Goal: Task Accomplishment & Management: Use online tool/utility

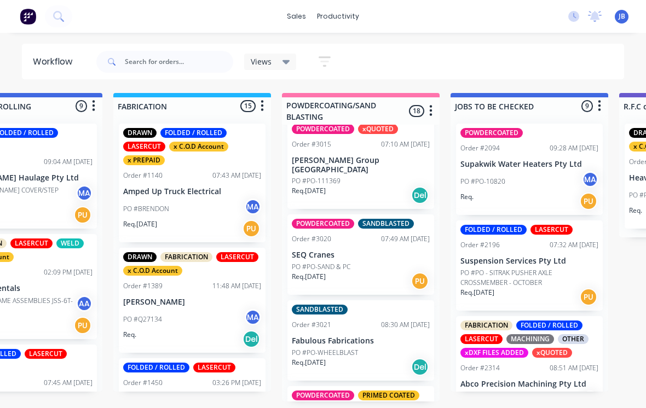
scroll to position [1427, 0]
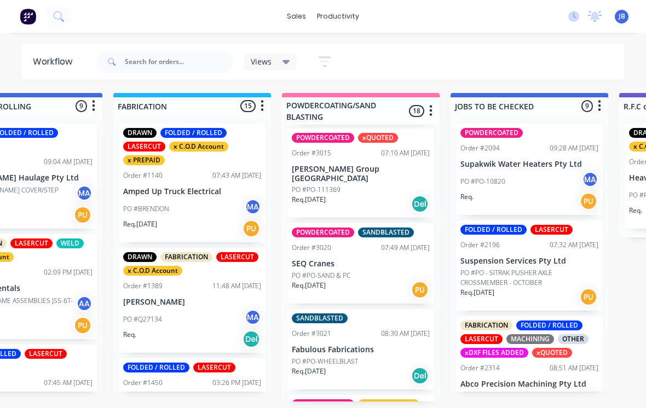
click at [385, 329] on div "08:30 AM [DATE]" at bounding box center [405, 334] width 49 height 10
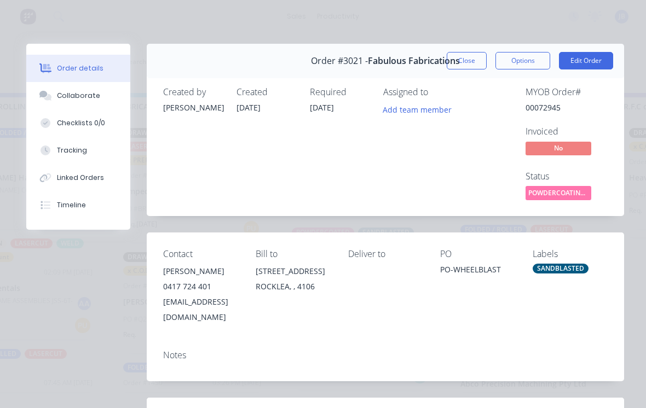
click at [55, 96] on button "Collaborate" at bounding box center [78, 95] width 104 height 27
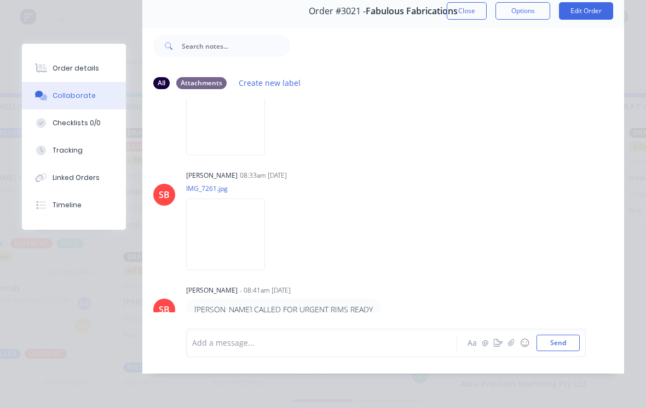
scroll to position [66, 0]
click at [56, 73] on button "Order details" at bounding box center [74, 68] width 104 height 27
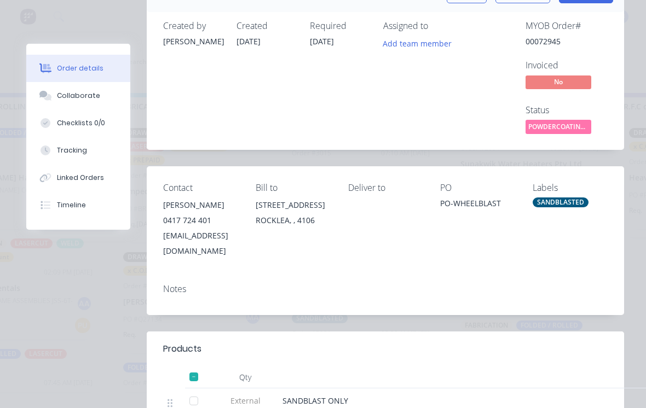
click at [52, 145] on button "Tracking" at bounding box center [78, 150] width 104 height 27
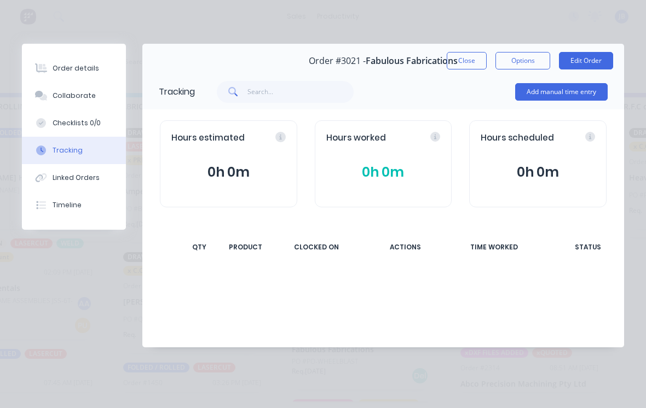
scroll to position [0, 0]
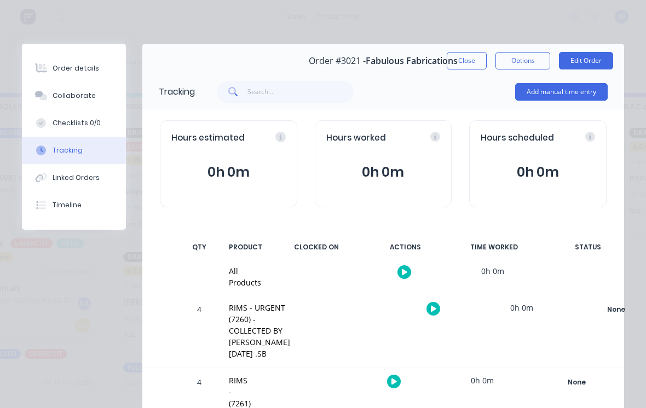
click at [527, 100] on button "Add manual time entry" at bounding box center [561, 92] width 93 height 18
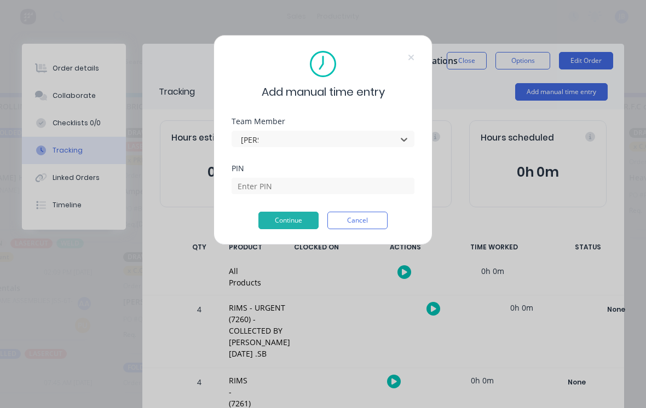
type input "[PERSON_NAME]"
click at [255, 183] on input at bounding box center [323, 186] width 183 height 16
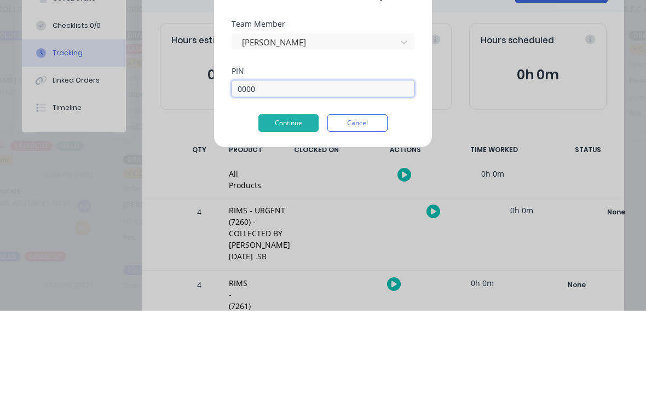
type input "0000"
click at [287, 212] on button "Continue" at bounding box center [288, 221] width 60 height 18
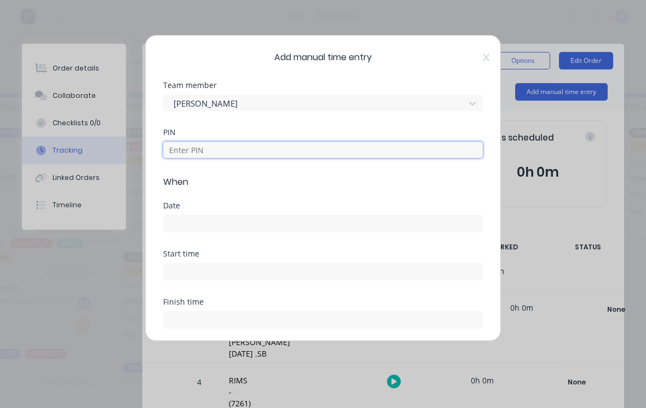
click at [173, 148] on input at bounding box center [323, 150] width 320 height 16
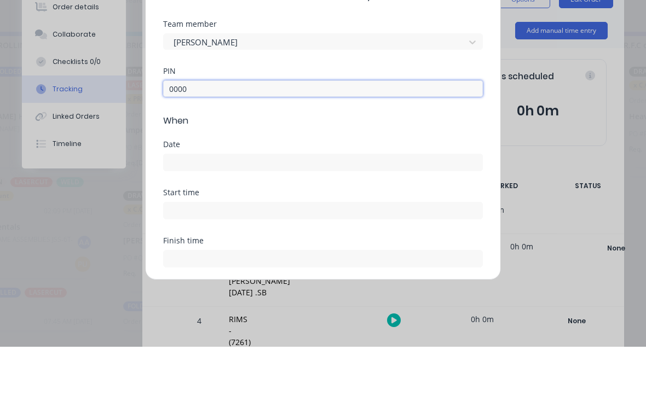
click at [176, 216] on input at bounding box center [323, 224] width 319 height 16
type input "0000"
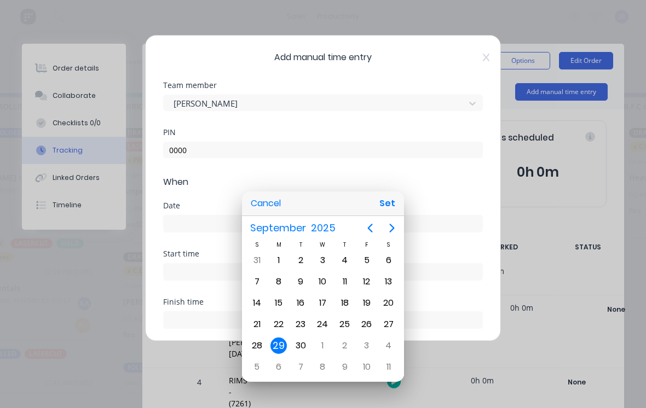
click at [348, 319] on div "25" at bounding box center [345, 324] width 16 height 16
click at [390, 203] on button "Set" at bounding box center [387, 204] width 25 height 20
type input "[DATE]"
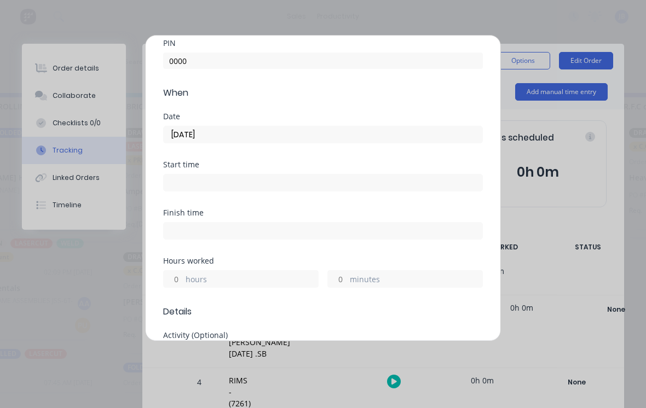
scroll to position [95, 0]
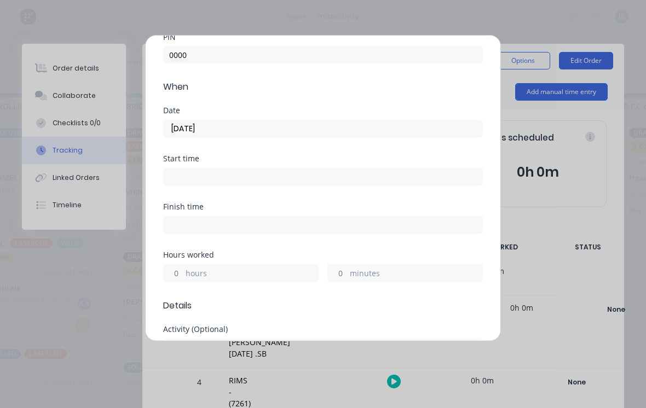
click at [389, 274] on label "minutes" at bounding box center [416, 275] width 132 height 14
click at [347, 274] on input "minutes" at bounding box center [337, 273] width 19 height 16
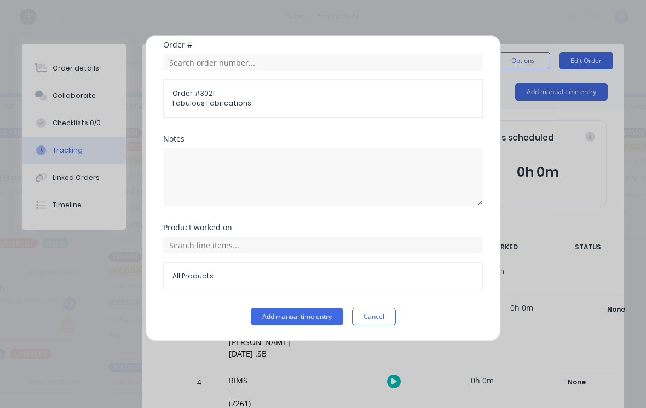
scroll to position [575, 0]
type input "20"
click at [277, 325] on button "Add manual time entry" at bounding box center [297, 317] width 93 height 18
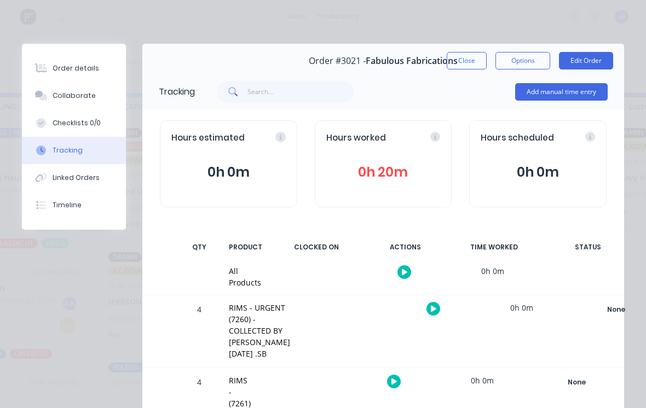
click at [458, 55] on button "Close" at bounding box center [467, 61] width 40 height 18
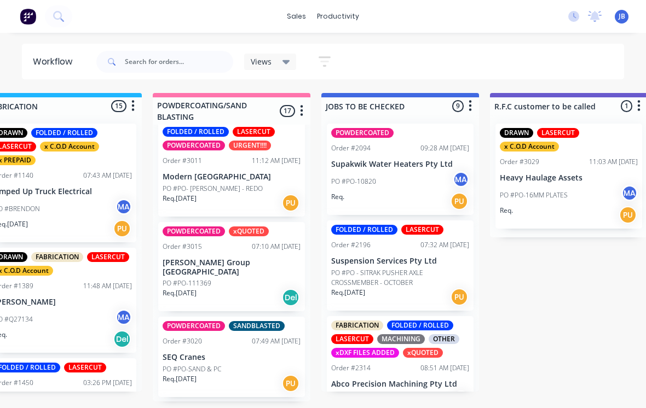
scroll to position [1332, 0]
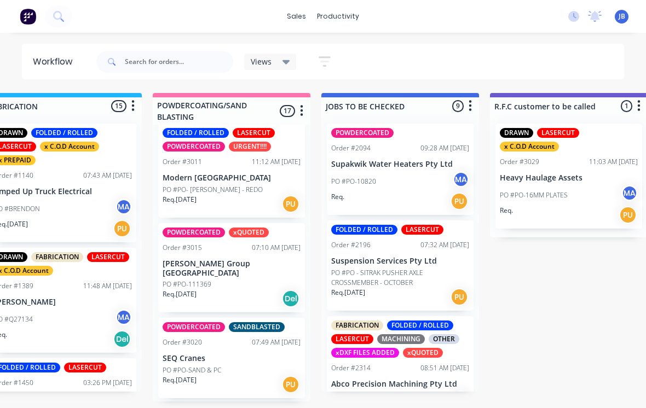
click at [240, 354] on p "SEQ Cranes" at bounding box center [232, 358] width 138 height 9
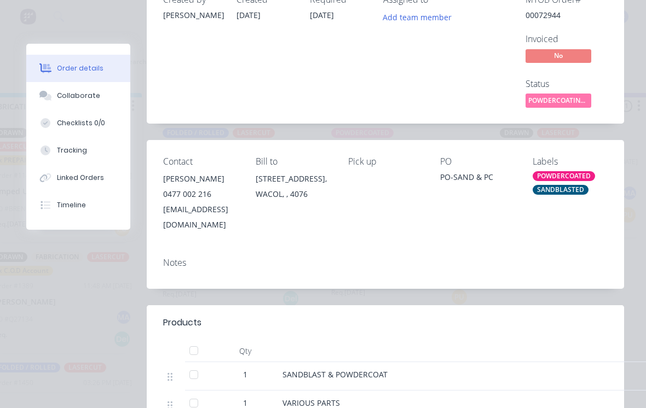
scroll to position [63, 0]
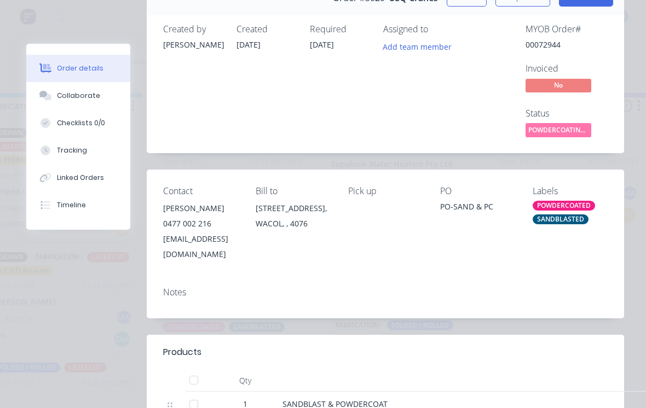
click at [48, 103] on button "Collaborate" at bounding box center [78, 95] width 104 height 27
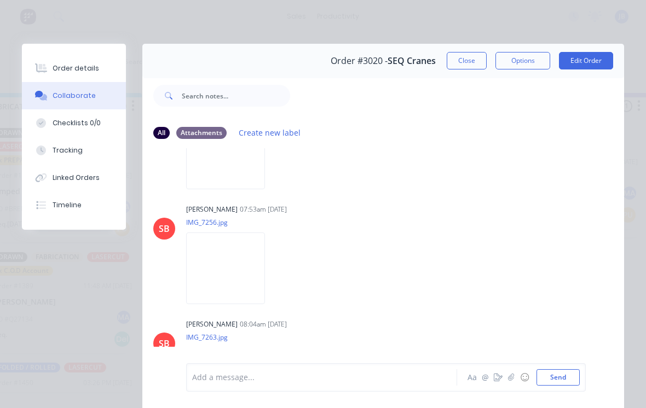
scroll to position [79, 0]
click at [467, 67] on button "Close" at bounding box center [467, 61] width 40 height 18
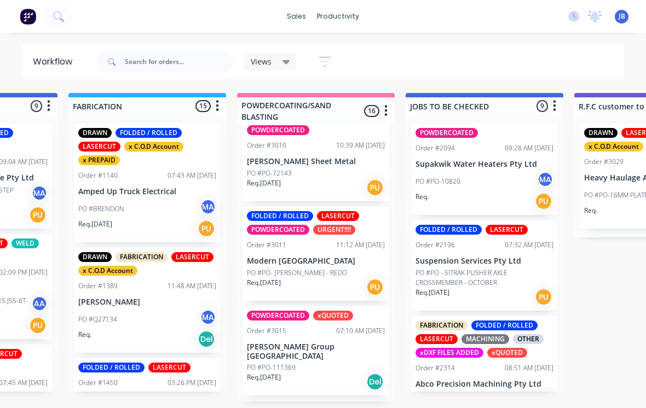
scroll to position [1247, 0]
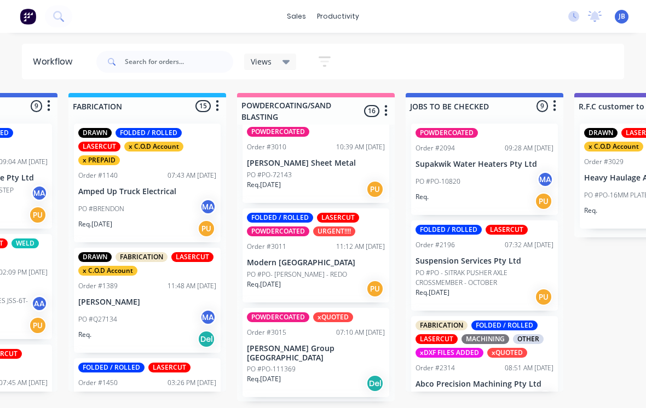
click at [318, 258] on p "Modern [GEOGRAPHIC_DATA]" at bounding box center [316, 262] width 138 height 9
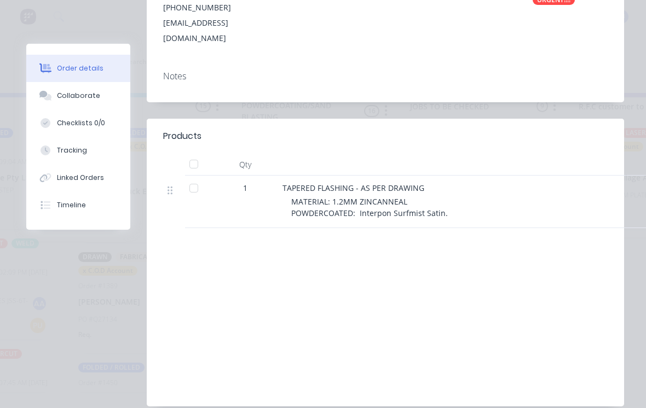
scroll to position [302, 0]
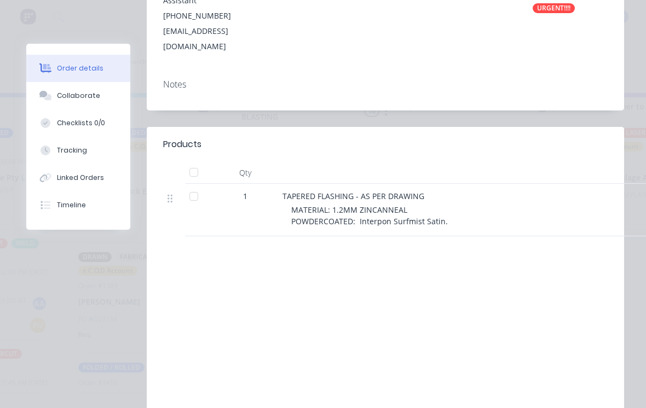
click at [108, 108] on button "Collaborate" at bounding box center [78, 95] width 104 height 27
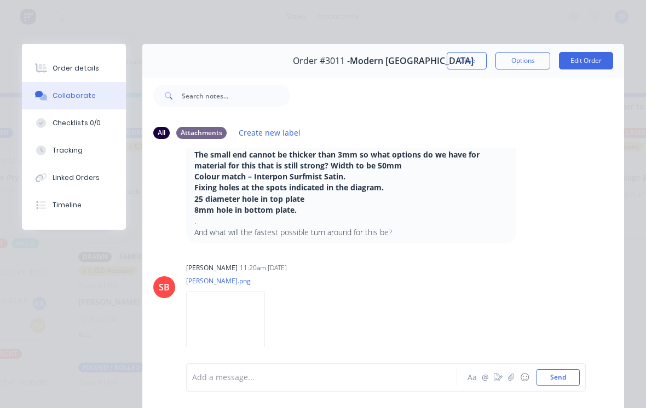
scroll to position [307, 0]
click at [265, 341] on img at bounding box center [225, 328] width 79 height 72
click at [447, 76] on div at bounding box center [457, 96] width 334 height 44
click at [471, 88] on div at bounding box center [457, 96] width 334 height 44
click at [464, 62] on button "Close" at bounding box center [467, 61] width 40 height 18
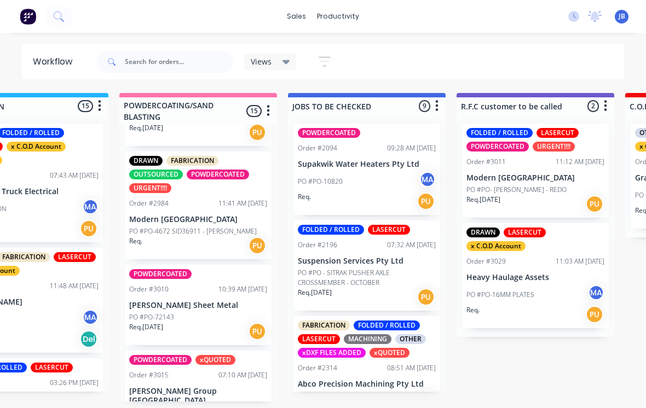
scroll to position [1084, 0]
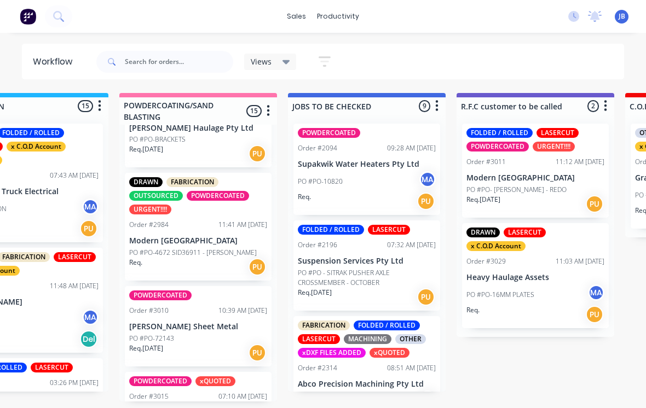
click at [194, 334] on div "PO #PO-72143" at bounding box center [198, 339] width 138 height 10
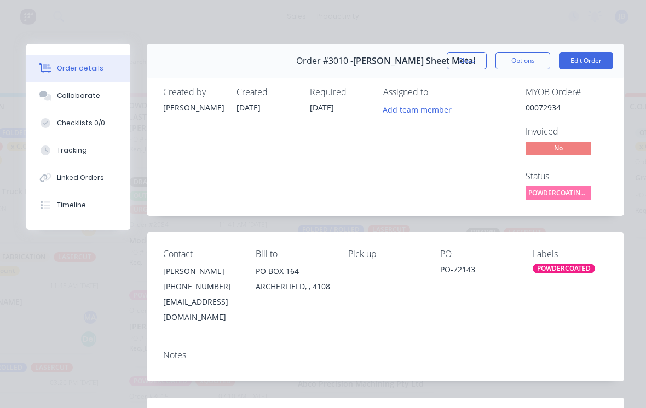
scroll to position [0, 0]
click at [459, 65] on button "Close" at bounding box center [467, 61] width 40 height 18
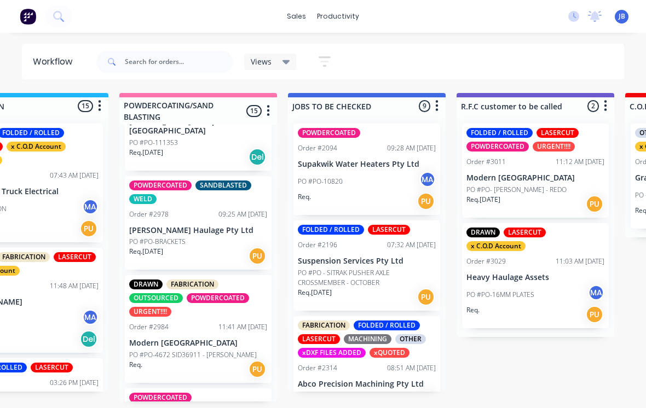
scroll to position [973, 0]
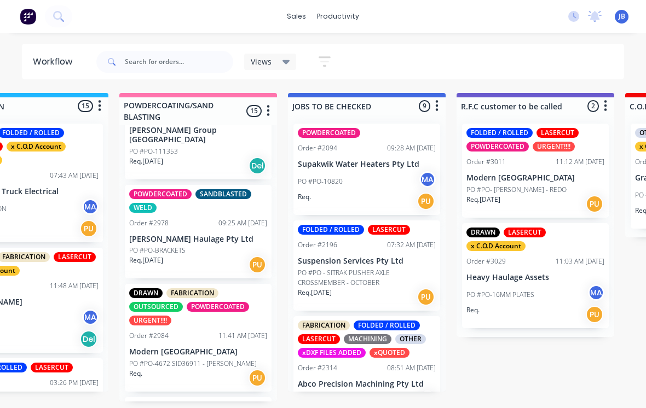
click at [198, 331] on div "Order #2984 11:41 AM [DATE]" at bounding box center [198, 336] width 138 height 10
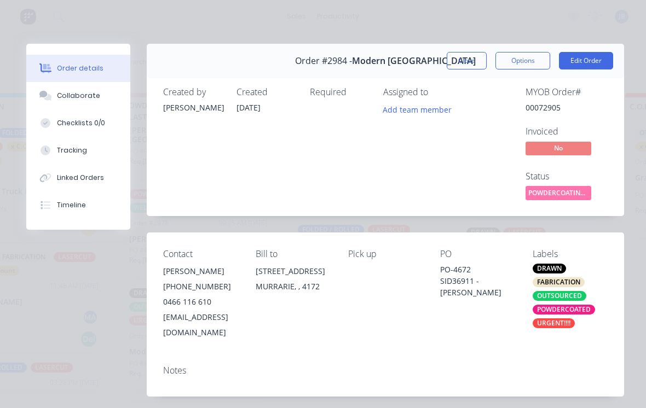
scroll to position [0, 0]
click at [465, 62] on button "Close" at bounding box center [467, 61] width 40 height 18
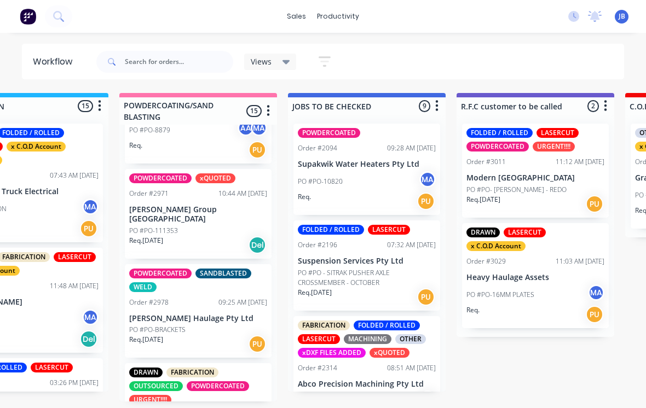
scroll to position [872, 0]
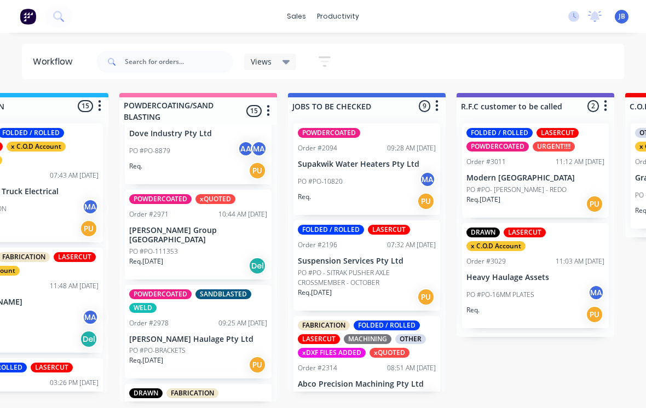
click at [211, 335] on p "[PERSON_NAME] Haulage Pty Ltd" at bounding box center [198, 339] width 138 height 9
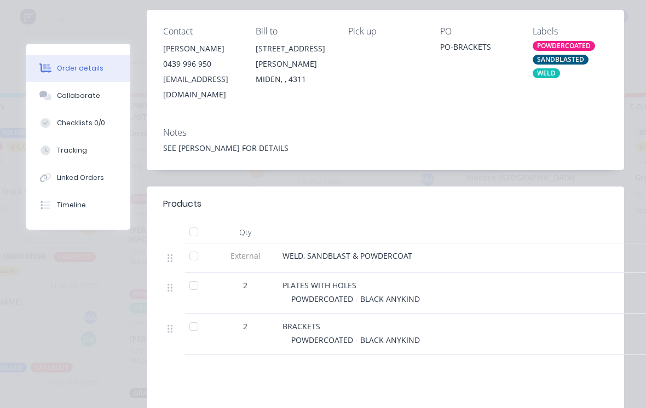
scroll to position [227, 0]
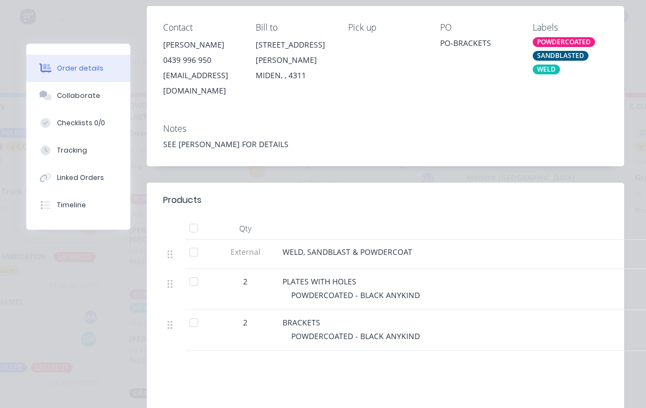
click at [107, 103] on button "Collaborate" at bounding box center [78, 95] width 104 height 27
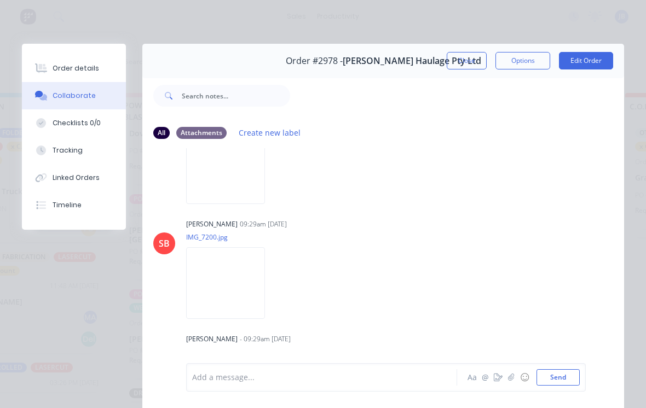
scroll to position [62, 0]
click at [81, 165] on button "Linked Orders" at bounding box center [74, 177] width 104 height 27
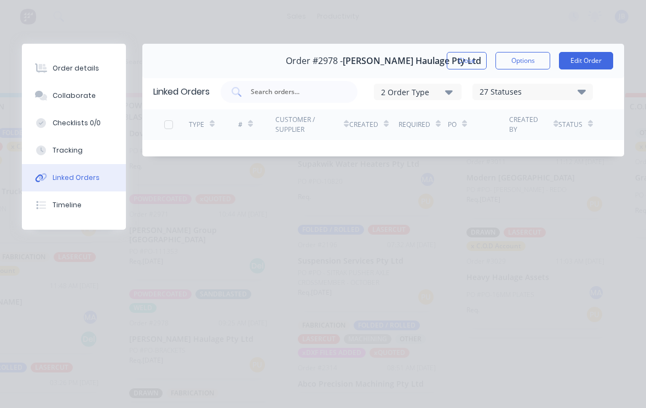
click at [97, 157] on button "Tracking" at bounding box center [74, 150] width 104 height 27
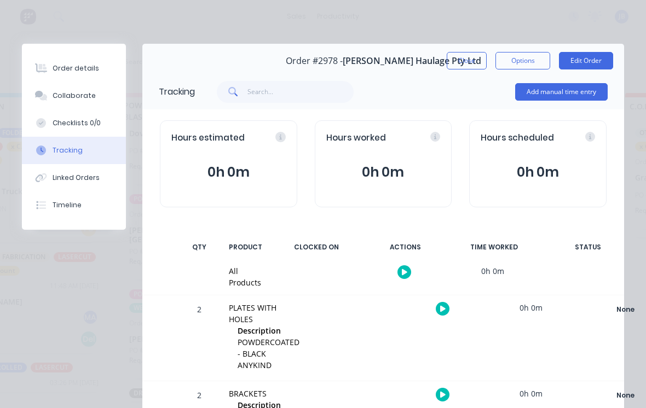
click at [567, 99] on button "Add manual time entry" at bounding box center [561, 92] width 93 height 18
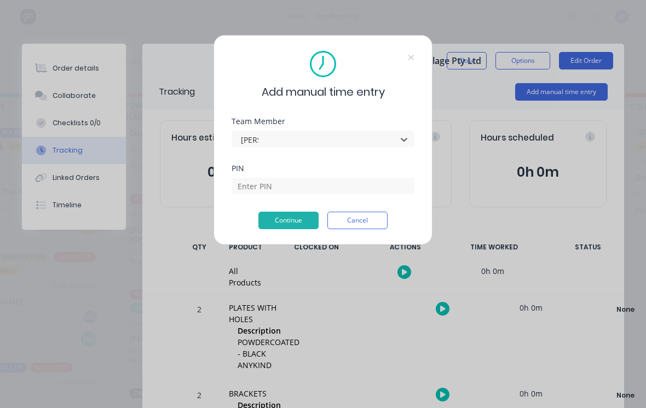
type input "[PERSON_NAME]"
click at [251, 202] on div "PIN" at bounding box center [323, 188] width 183 height 47
click at [257, 192] on input at bounding box center [323, 186] width 183 height 16
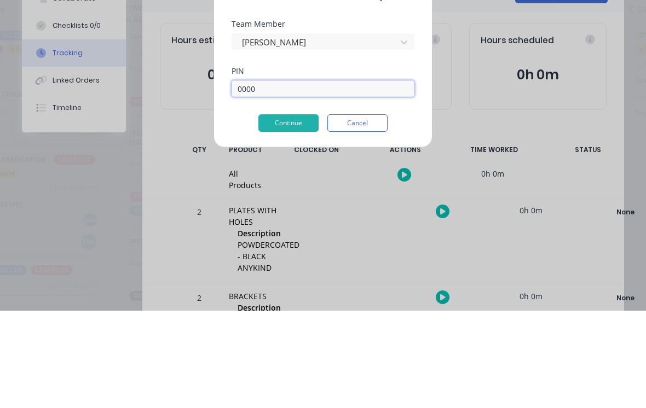
type input "0000"
click at [273, 212] on button "Continue" at bounding box center [288, 221] width 60 height 18
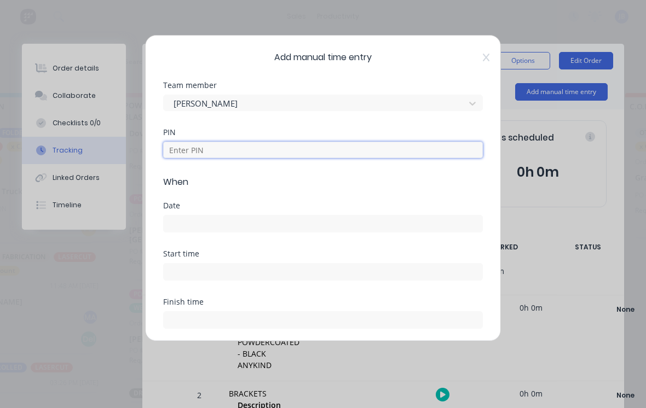
click at [203, 157] on input at bounding box center [323, 150] width 320 height 16
click at [185, 222] on input at bounding box center [323, 224] width 319 height 16
type input "0000"
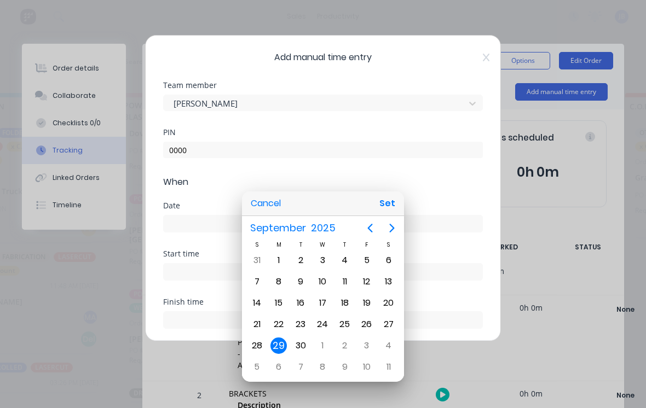
click at [346, 329] on div "25" at bounding box center [345, 324] width 16 height 16
click at [389, 201] on button "Set" at bounding box center [387, 204] width 25 height 20
type input "[DATE]"
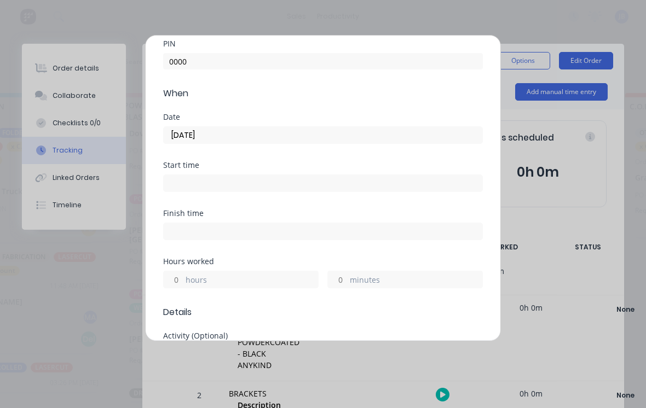
scroll to position [91, 0]
click at [345, 280] on input "minutes" at bounding box center [337, 277] width 19 height 16
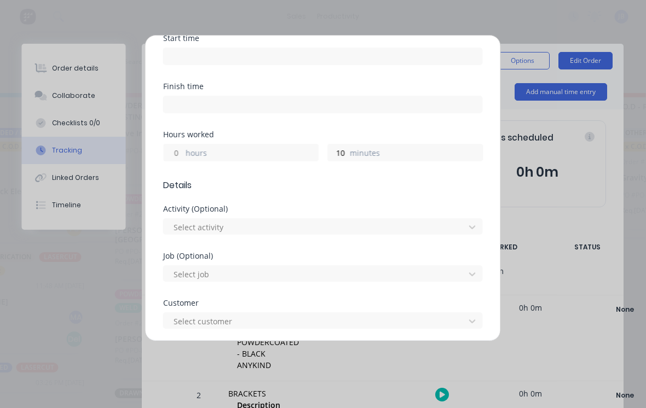
scroll to position [245, 0]
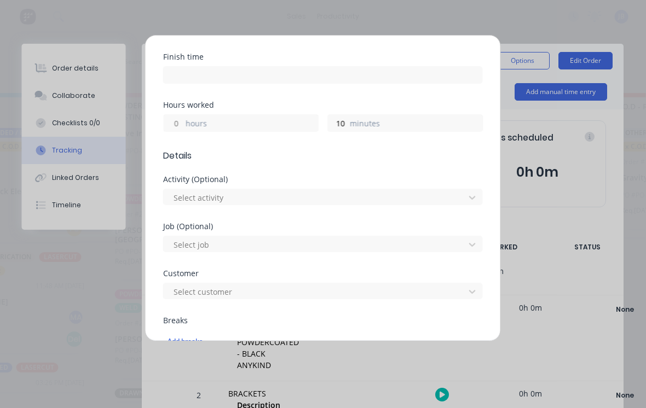
type input "10"
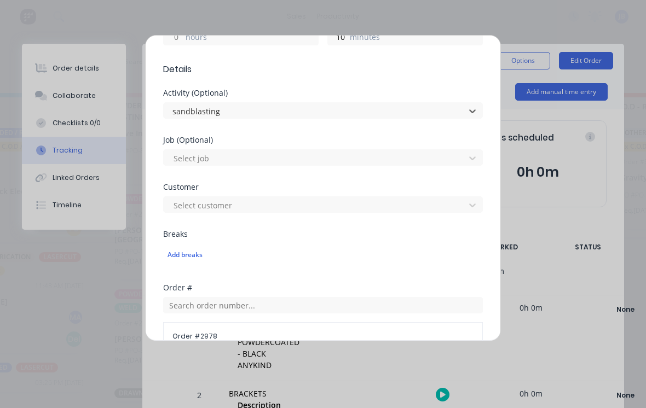
scroll to position [460, 0]
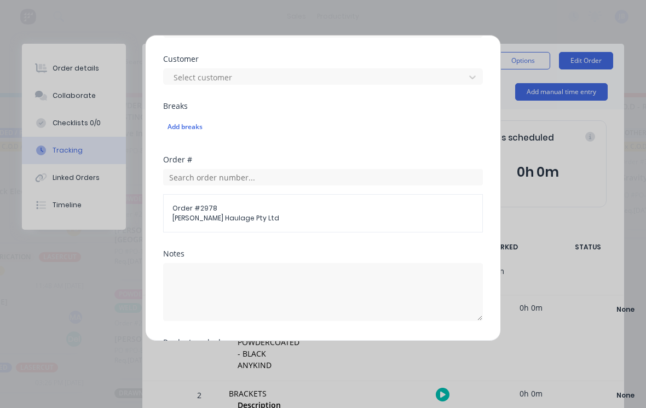
type input "sandblasting"
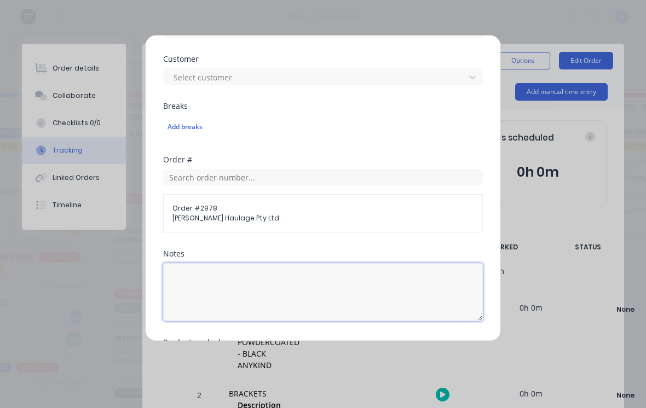
click at [285, 292] on textarea at bounding box center [323, 292] width 320 height 58
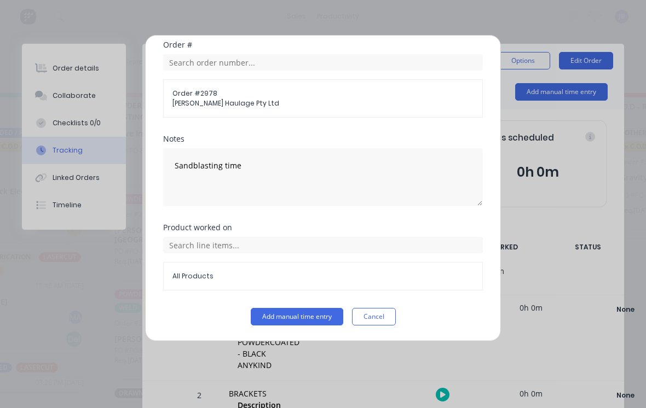
scroll to position [575, 0]
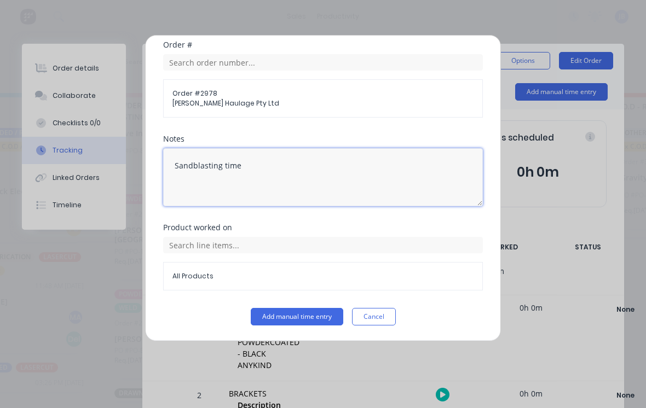
type textarea "Sandblasting time"
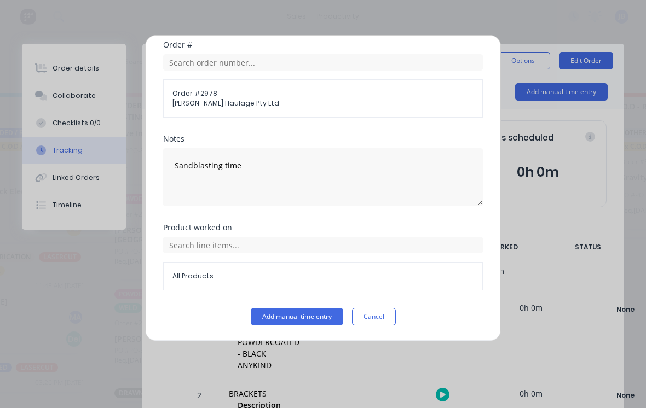
click at [306, 313] on button "Add manual time entry" at bounding box center [297, 317] width 93 height 18
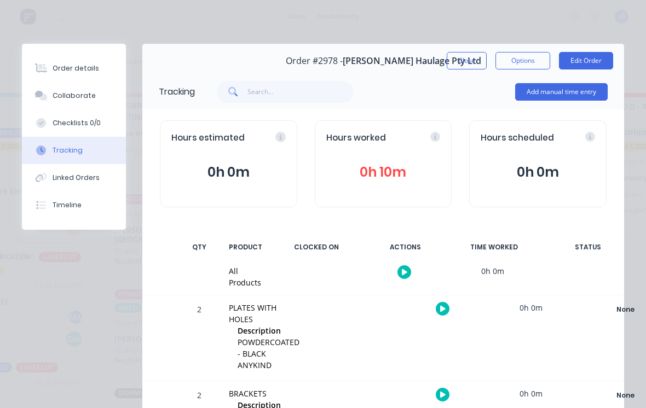
click at [420, 163] on button "0h 10m" at bounding box center [383, 172] width 114 height 21
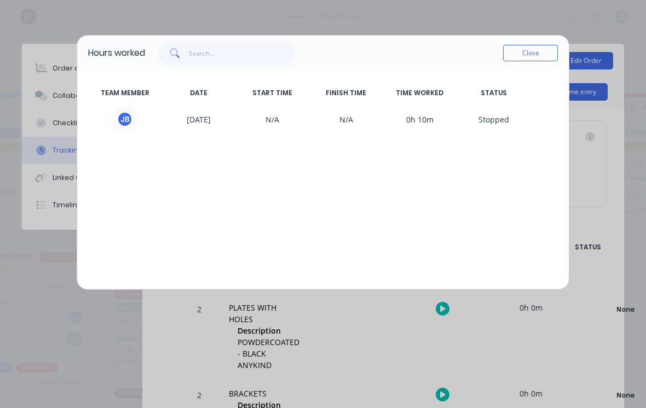
click at [518, 61] on button "Close" at bounding box center [530, 53] width 55 height 16
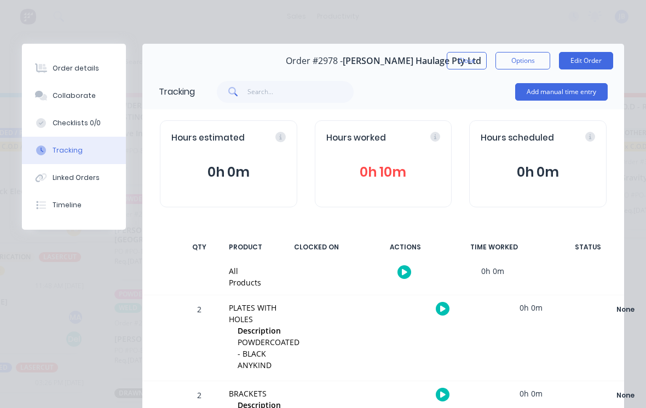
click at [460, 63] on button "Close" at bounding box center [467, 61] width 40 height 18
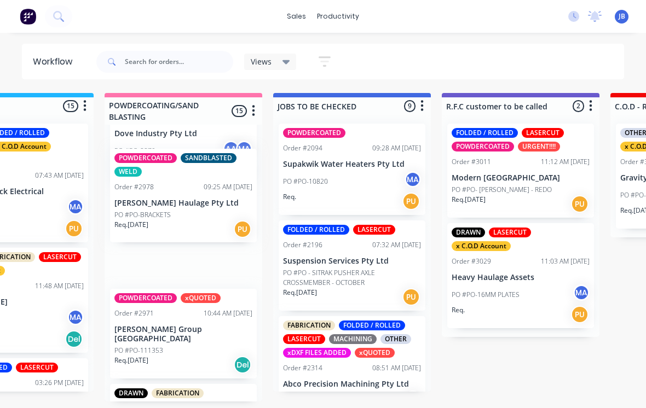
click at [183, 325] on p "[PERSON_NAME] Group [GEOGRAPHIC_DATA]" at bounding box center [183, 334] width 138 height 19
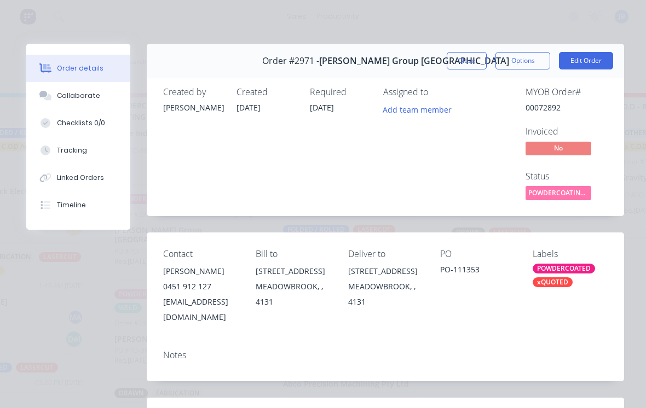
click at [459, 68] on button "Close" at bounding box center [467, 61] width 40 height 18
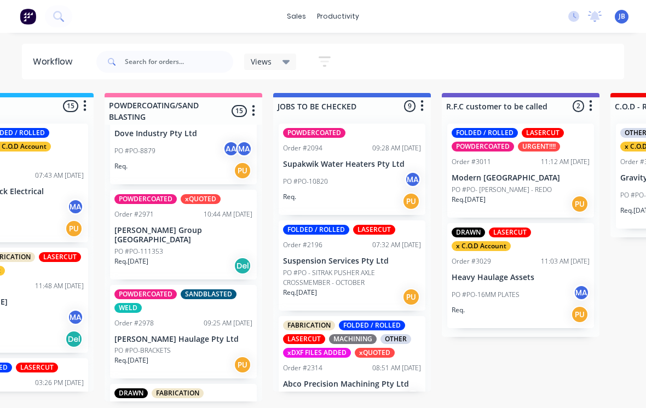
click at [181, 335] on p "[PERSON_NAME] Haulage Pty Ltd" at bounding box center [183, 339] width 138 height 9
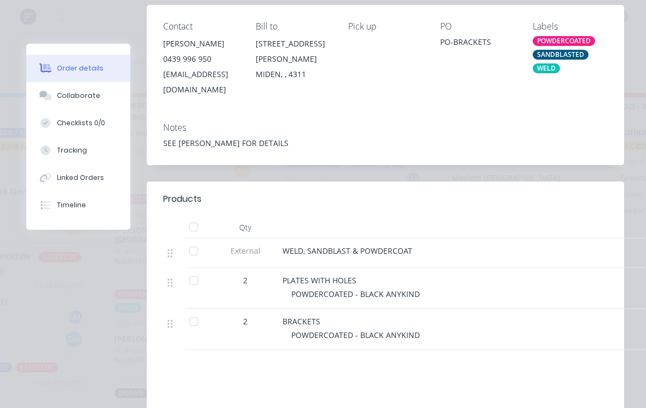
scroll to position [238, 0]
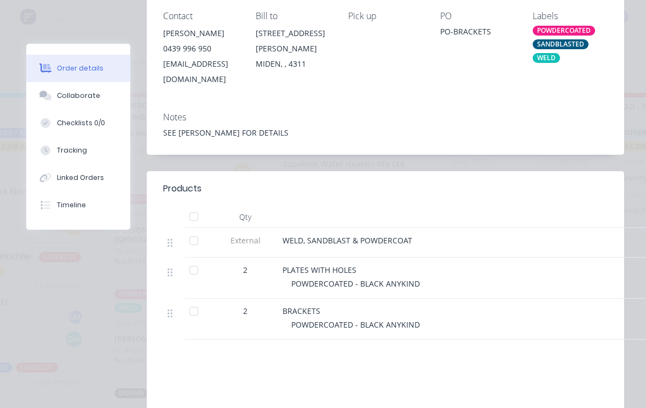
click at [57, 95] on div "Collaborate" at bounding box center [78, 96] width 43 height 10
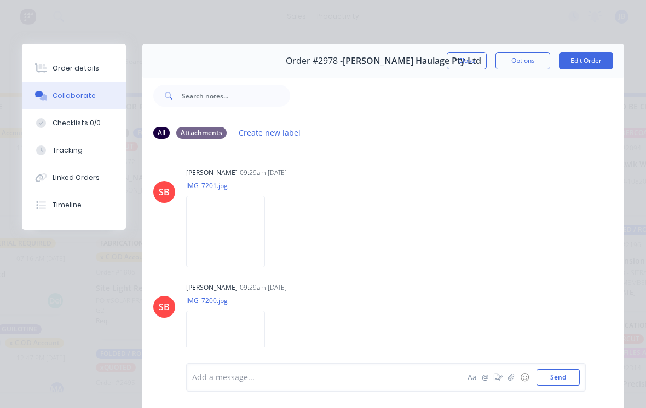
scroll to position [-2, 0]
click at [62, 74] on button "Order details" at bounding box center [74, 68] width 104 height 27
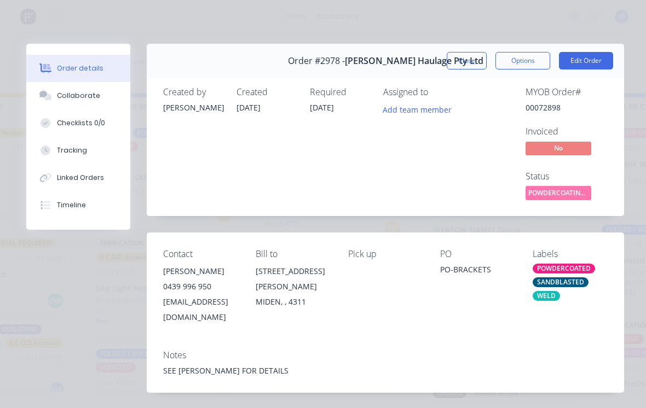
scroll to position [0, 0]
click at [465, 62] on button "Close" at bounding box center [467, 61] width 40 height 18
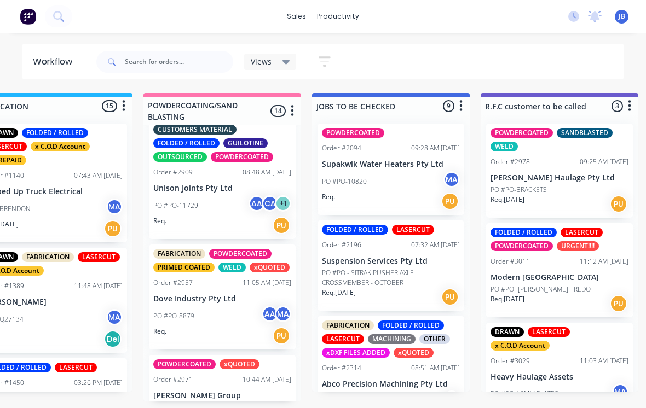
scroll to position [706, 0]
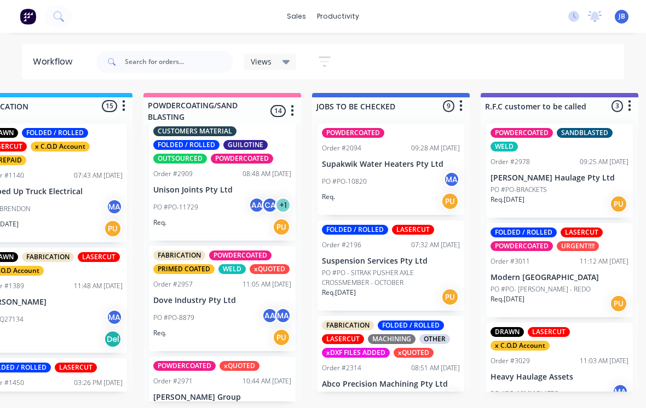
click at [225, 308] on div "PO #PO-8879 AA MA" at bounding box center [222, 318] width 138 height 21
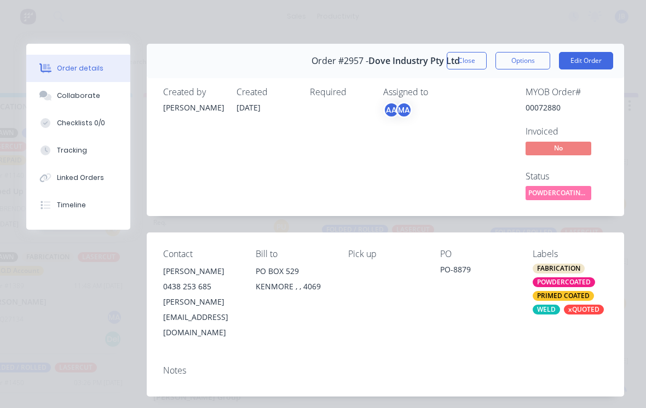
scroll to position [0, 0]
click at [465, 56] on button "Close" at bounding box center [467, 61] width 40 height 18
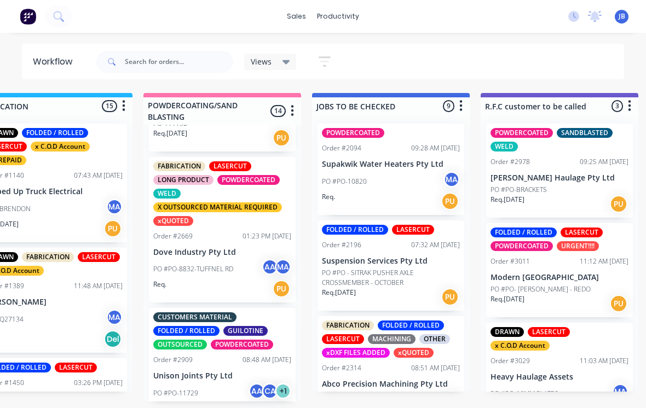
scroll to position [522, 0]
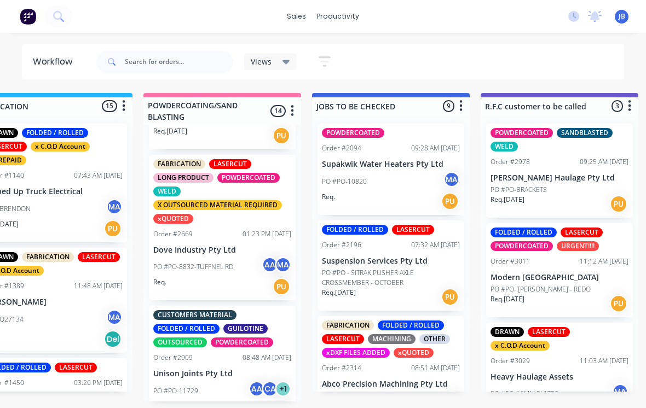
click at [201, 381] on div "PO #PO-11729 AA CA + 1" at bounding box center [222, 391] width 138 height 21
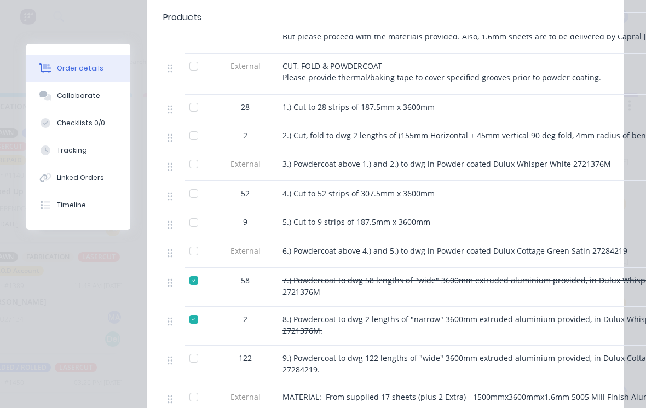
scroll to position [646, 0]
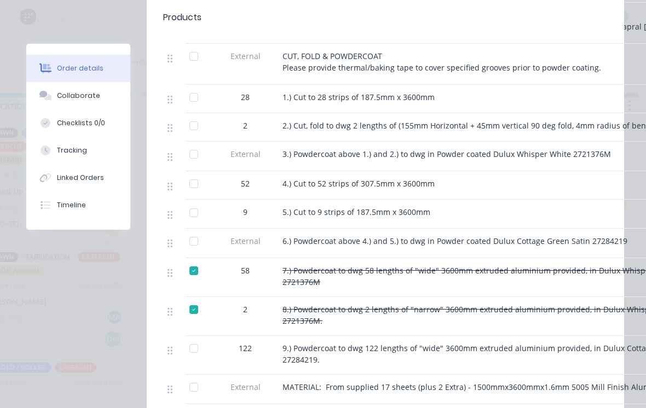
click at [100, 149] on button "Tracking" at bounding box center [78, 150] width 104 height 27
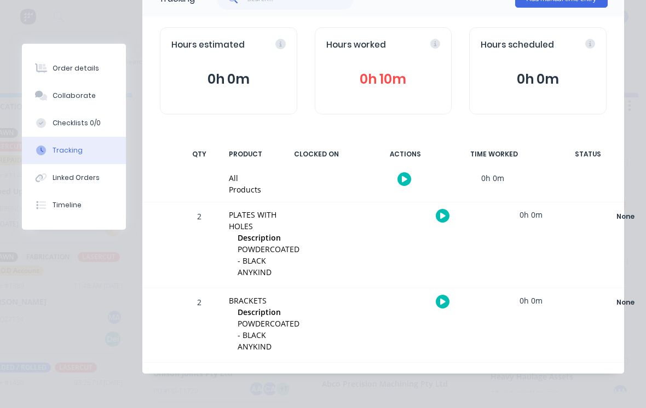
scroll to position [0, 0]
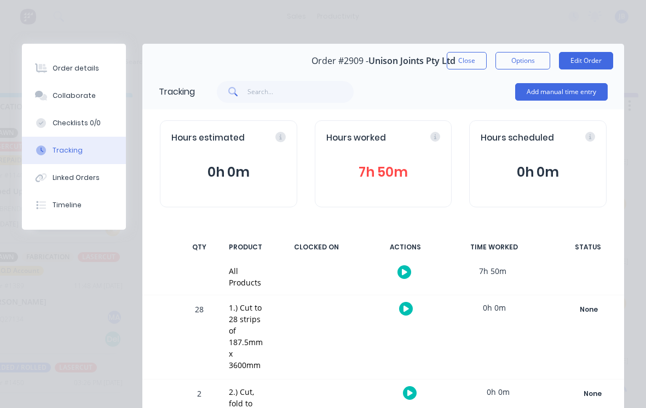
click at [545, 95] on button "Add manual time entry" at bounding box center [561, 92] width 93 height 18
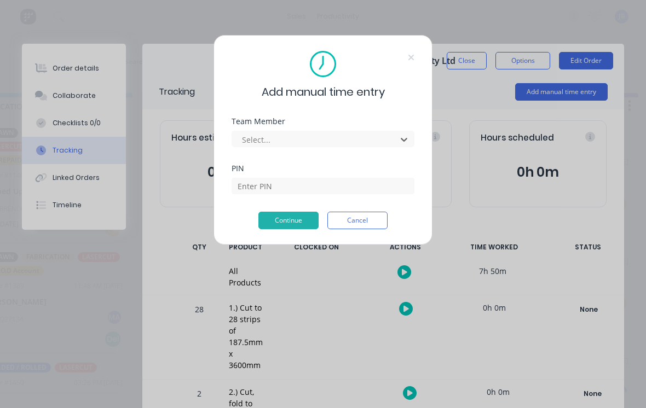
scroll to position [10, 891]
type input "[PERSON_NAME]"
click at [247, 193] on input at bounding box center [323, 186] width 183 height 16
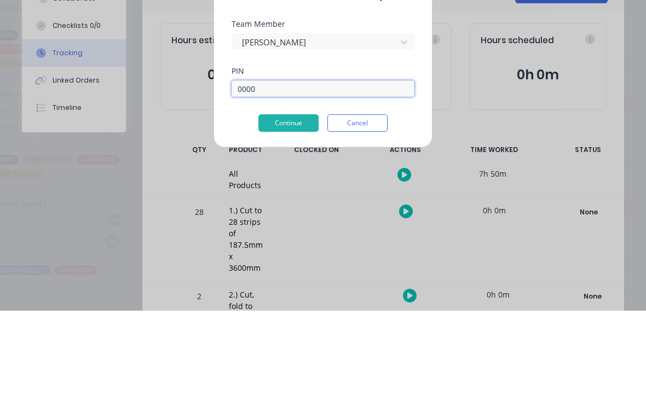
type input "0000"
click at [283, 212] on button "Continue" at bounding box center [288, 221] width 60 height 18
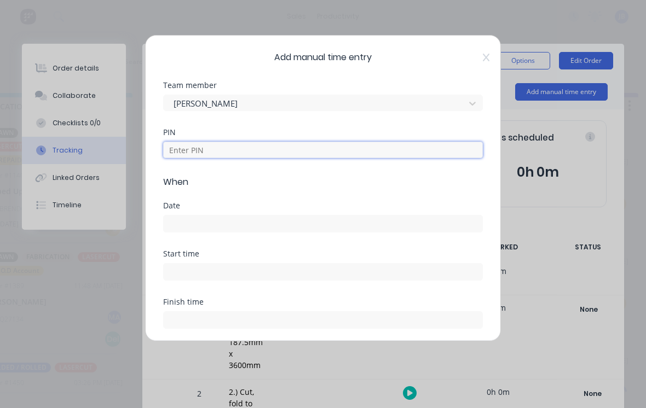
click at [193, 147] on input at bounding box center [323, 150] width 320 height 16
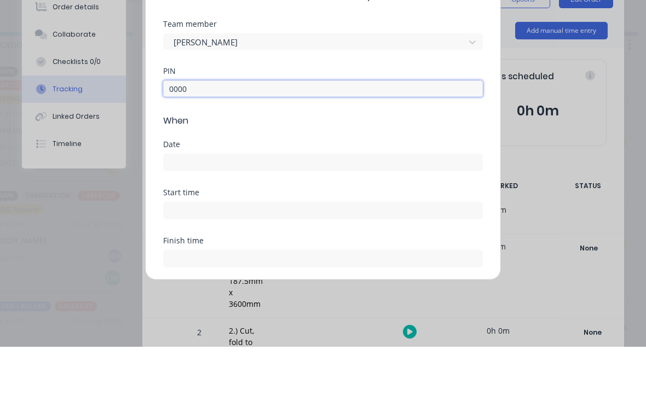
click at [170, 216] on input at bounding box center [323, 224] width 319 height 16
type input "0000"
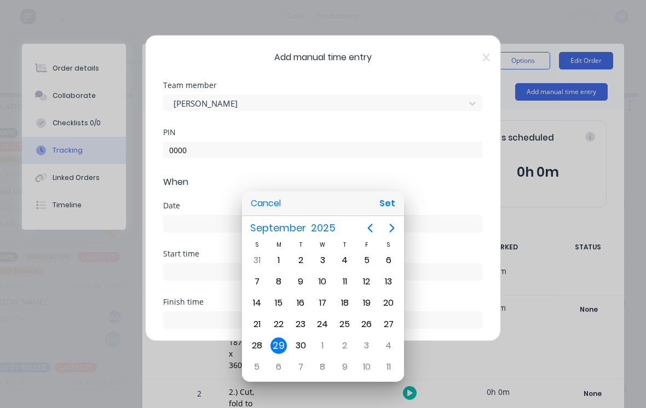
click at [368, 325] on div "26" at bounding box center [367, 324] width 16 height 16
click at [390, 198] on button "Set" at bounding box center [387, 204] width 25 height 20
type input "[DATE]"
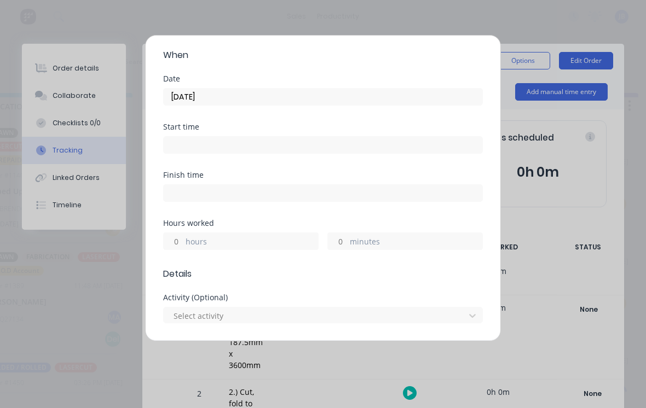
scroll to position [134, 0]
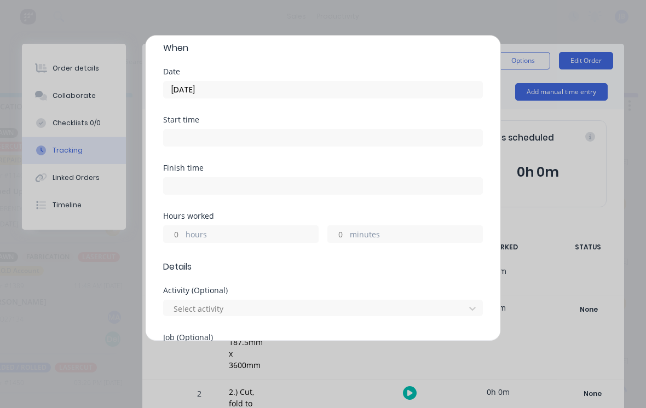
click at [190, 230] on label "hours" at bounding box center [252, 236] width 132 height 14
click at [183, 230] on input "hours" at bounding box center [173, 234] width 19 height 16
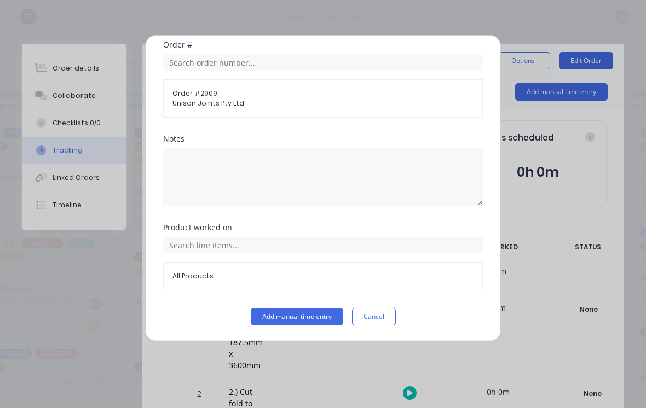
scroll to position [575, 0]
type input "5"
click at [271, 322] on button "Add manual time entry" at bounding box center [297, 317] width 93 height 18
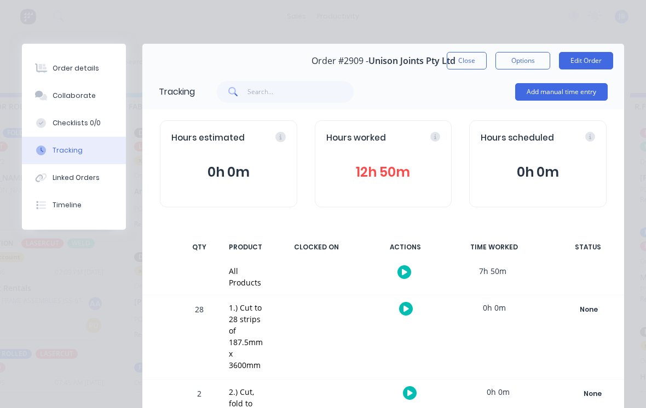
click at [452, 66] on button "Close" at bounding box center [467, 61] width 40 height 18
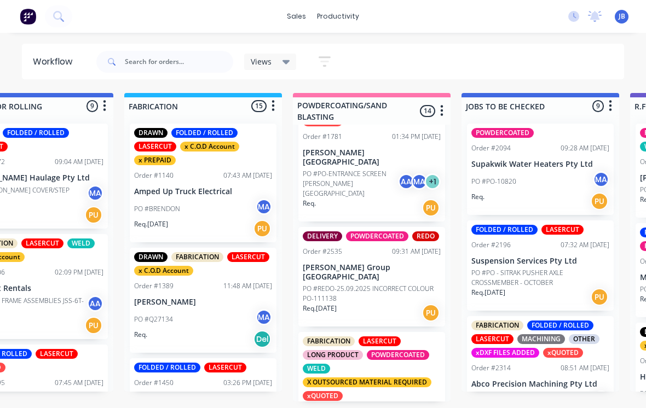
scroll to position [344, 0]
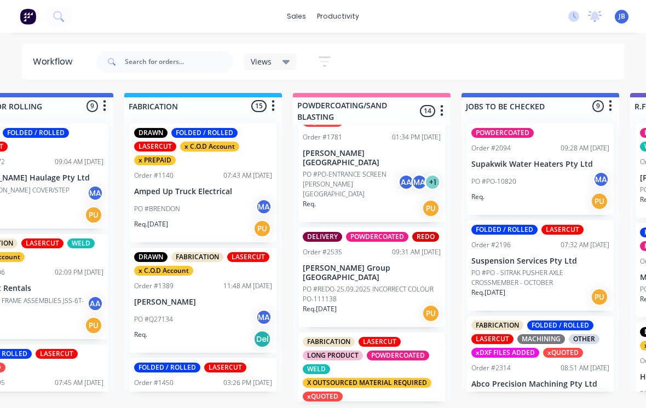
click at [321, 285] on p "PO #REDO-25.09.2025 INCORRECT COLOUR PO-111138" at bounding box center [372, 295] width 138 height 20
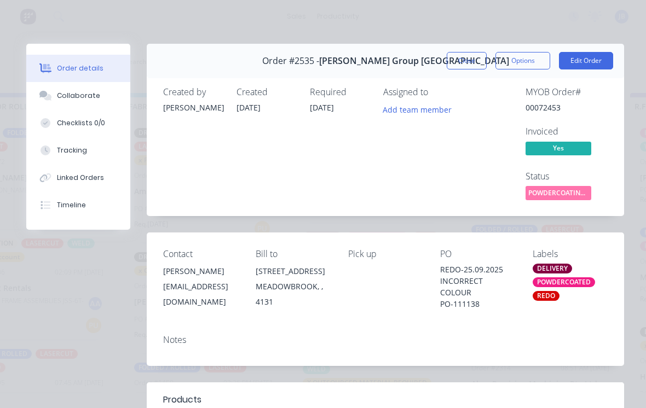
scroll to position [0, 0]
click at [460, 68] on button "Close" at bounding box center [467, 61] width 40 height 18
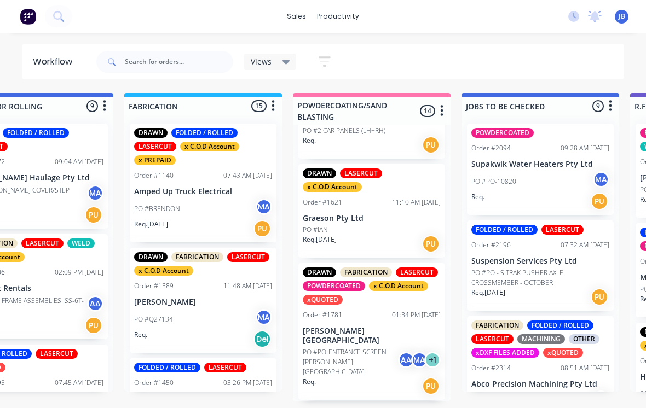
scroll to position [164, 0]
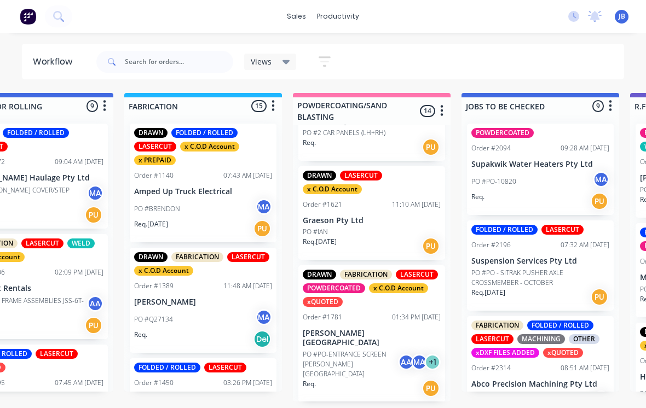
click at [331, 329] on p "[PERSON_NAME][GEOGRAPHIC_DATA]" at bounding box center [372, 338] width 138 height 19
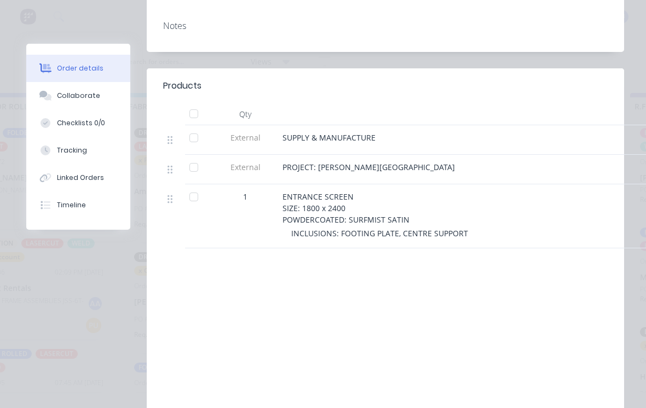
scroll to position [348, 0]
click at [57, 86] on button "Collaborate" at bounding box center [78, 95] width 104 height 27
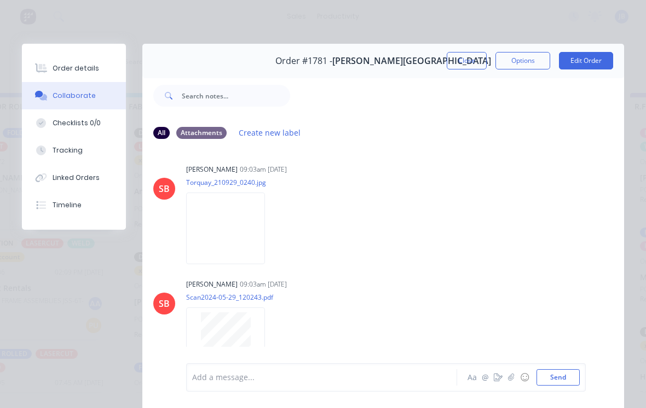
scroll to position [60, 0]
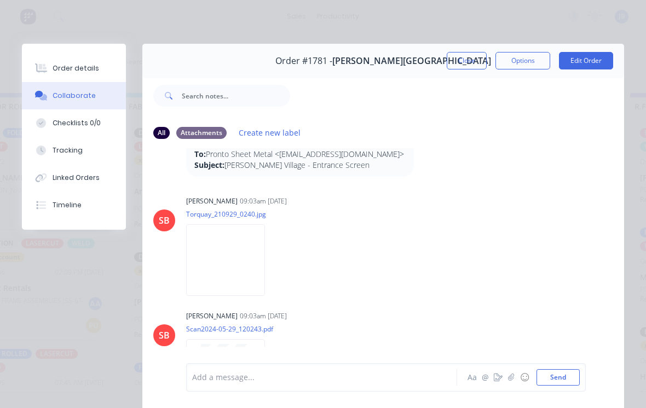
click at [461, 60] on button "Close" at bounding box center [467, 61] width 40 height 18
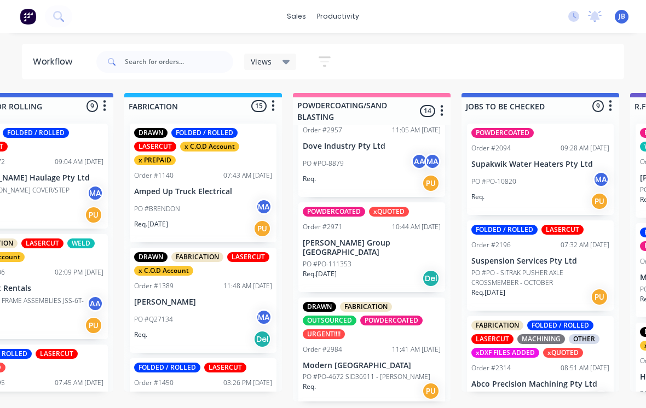
scroll to position [857, 0]
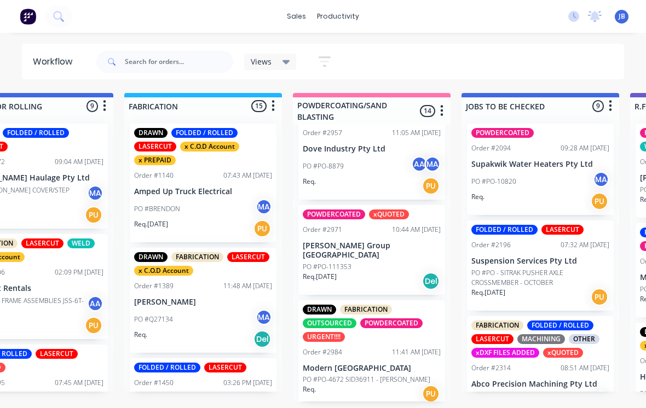
click at [343, 241] on p "[PERSON_NAME] Group [GEOGRAPHIC_DATA]" at bounding box center [372, 250] width 138 height 19
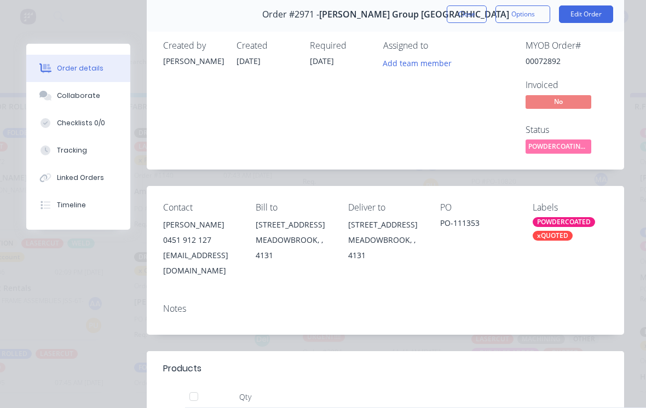
scroll to position [32, 0]
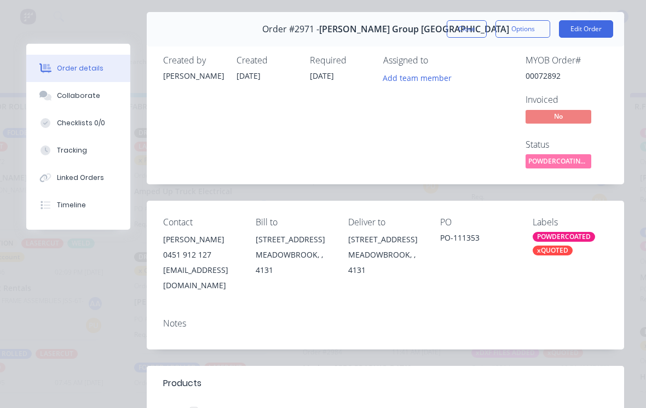
click at [463, 30] on button "Close" at bounding box center [467, 29] width 40 height 18
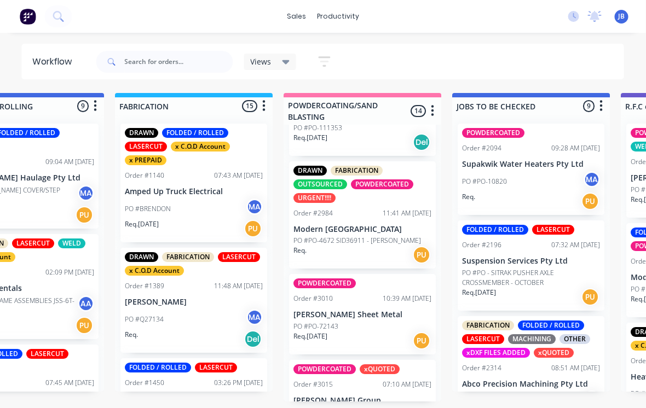
scroll to position [1002, 0]
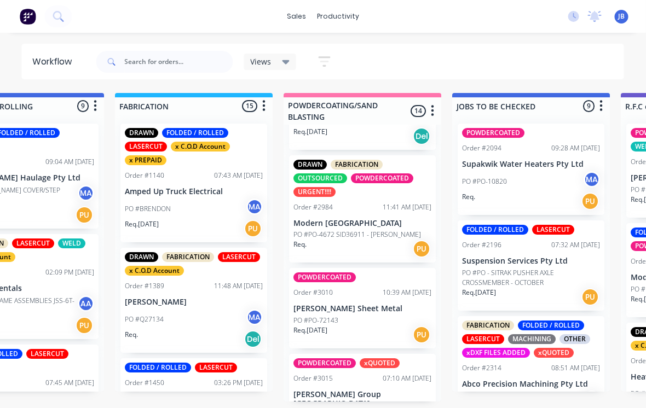
click at [333, 304] on p "[PERSON_NAME] Sheet Metal" at bounding box center [363, 308] width 138 height 9
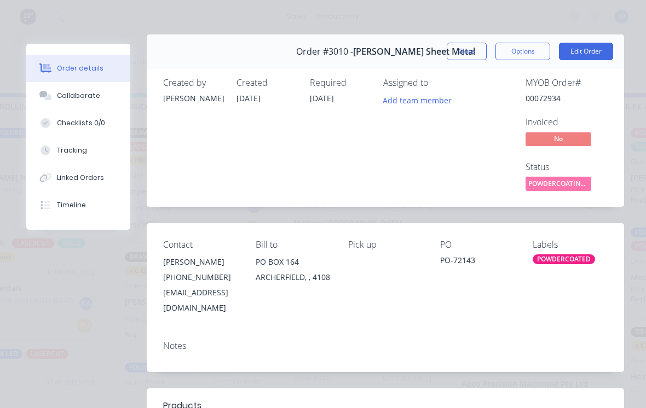
scroll to position [8, 0]
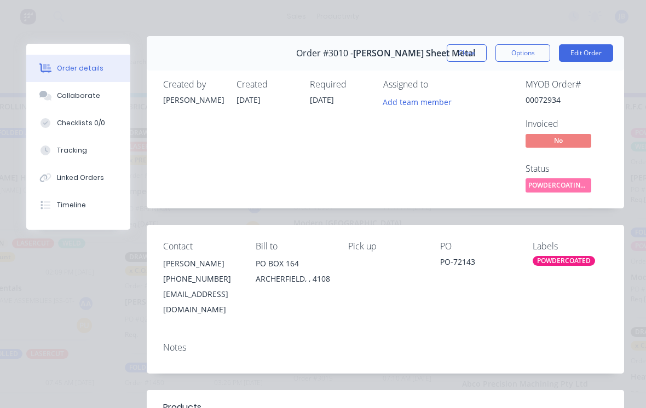
click at [456, 55] on button "Close" at bounding box center [467, 53] width 40 height 18
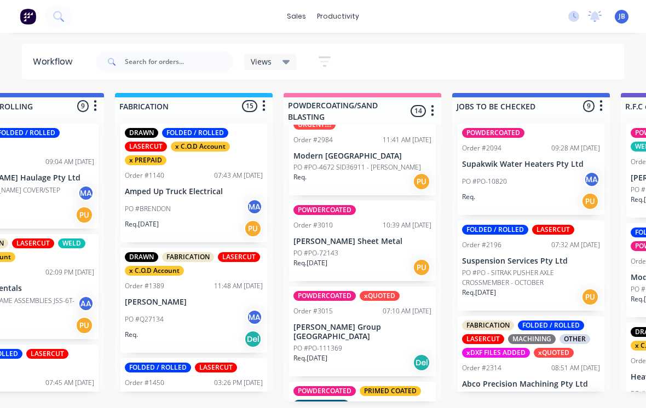
scroll to position [1072, 0]
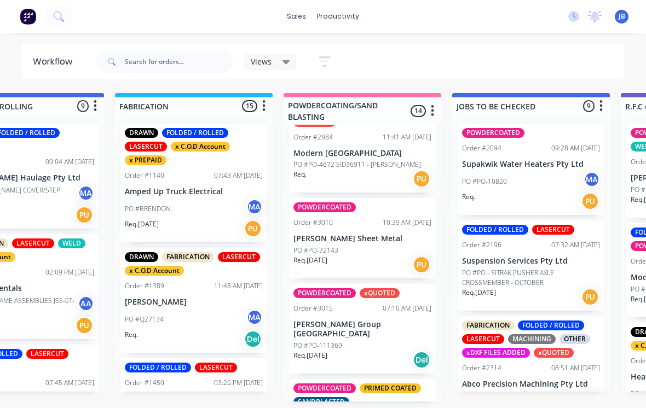
click at [351, 341] on div "PO #PO-111369" at bounding box center [362, 346] width 138 height 10
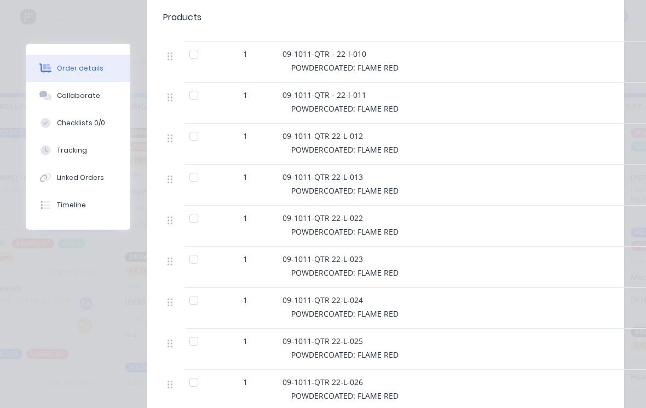
scroll to position [465, 0]
click at [49, 96] on icon at bounding box center [48, 97] width 8 height 7
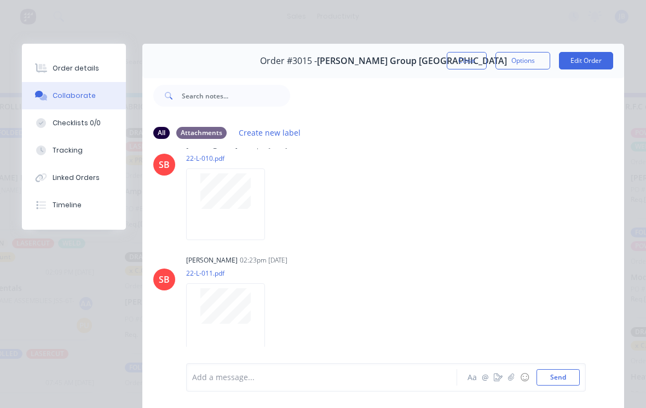
scroll to position [149, 0]
click at [458, 46] on div "Order #3015 - [PERSON_NAME] Group [GEOGRAPHIC_DATA]" at bounding box center [383, 61] width 247 height 32
click at [455, 68] on button "Close" at bounding box center [467, 61] width 40 height 18
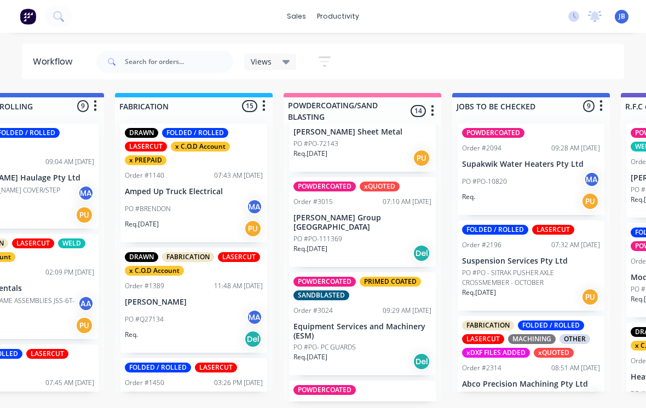
scroll to position [1178, 0]
